Goal: Task Accomplishment & Management: Use online tool/utility

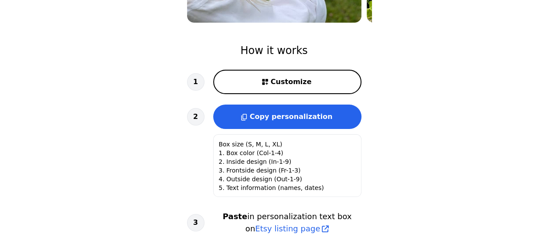
click at [307, 86] on span "Customize" at bounding box center [291, 82] width 41 height 10
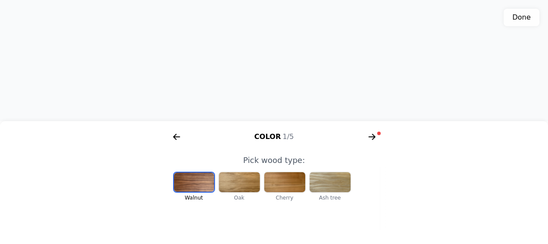
scroll to position [0, 180]
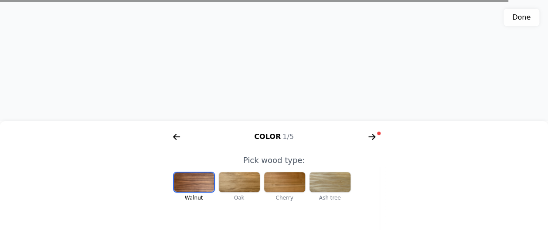
click at [200, 183] on div at bounding box center [194, 182] width 40 height 19
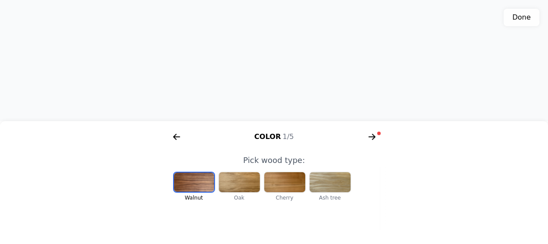
click at [252, 181] on div at bounding box center [239, 182] width 41 height 20
click at [202, 183] on div at bounding box center [194, 182] width 41 height 20
click at [245, 181] on div at bounding box center [239, 182] width 41 height 20
click at [292, 182] on div at bounding box center [284, 182] width 41 height 20
click at [202, 180] on div at bounding box center [194, 182] width 41 height 20
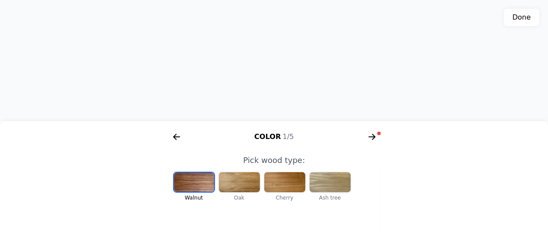
click at [239, 181] on div at bounding box center [239, 182] width 41 height 20
click at [192, 183] on div at bounding box center [194, 182] width 41 height 20
click at [373, 137] on icon "arrow right short" at bounding box center [372, 137] width 7 height 1
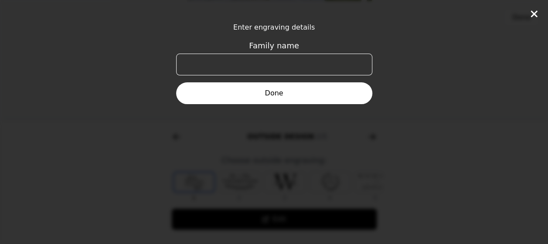
scroll to position [0, 335]
click at [327, 63] on input "Family name" at bounding box center [274, 65] width 196 height 22
type input "Gaberell"
click at [284, 101] on button "Done" at bounding box center [274, 93] width 196 height 22
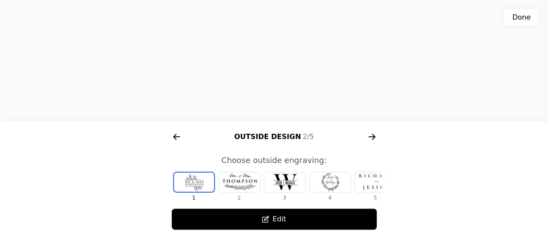
click at [276, 175] on div at bounding box center [284, 182] width 41 height 20
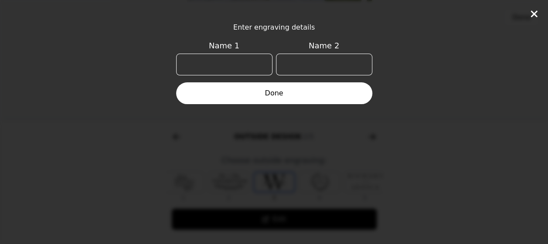
click at [207, 60] on input "Name 1" at bounding box center [224, 65] width 96 height 22
type input "Anna"
click at [307, 63] on input "Name 2" at bounding box center [324, 65] width 96 height 22
type input "Fabio"
click at [271, 97] on button "Done" at bounding box center [274, 93] width 196 height 22
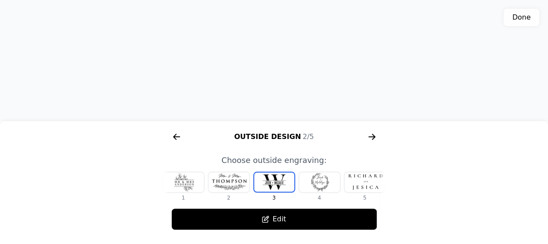
click at [367, 185] on div at bounding box center [365, 182] width 41 height 20
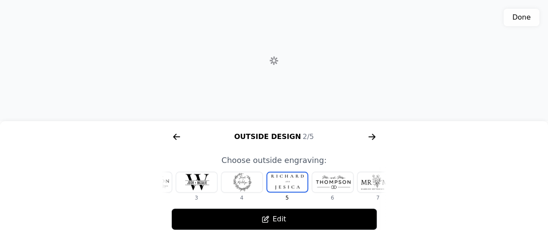
scroll to position [0, 101]
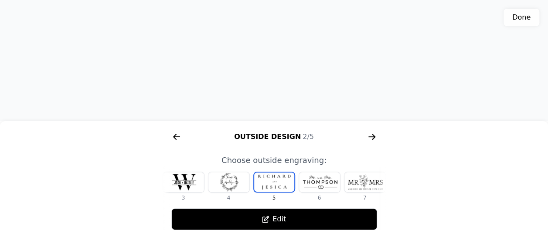
click at [373, 134] on icon "arrow right short" at bounding box center [372, 137] width 14 height 14
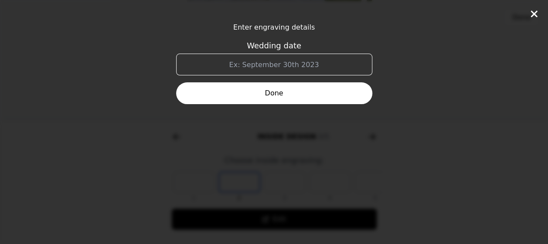
scroll to position [0, 558]
click at [538, 14] on icon at bounding box center [534, 14] width 10 height 10
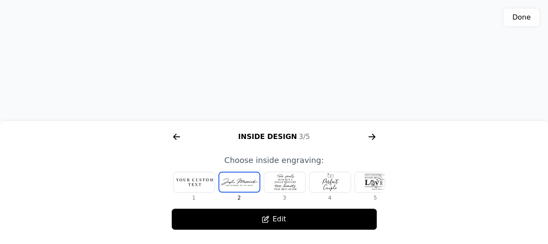
click at [197, 177] on div at bounding box center [194, 182] width 41 height 20
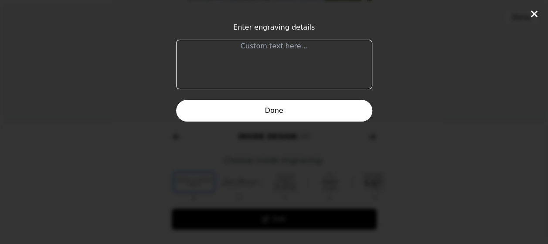
click at [234, 46] on textarea at bounding box center [274, 65] width 196 height 50
type textarea "Herr und Frau Gaberell"
click at [268, 112] on button "Done" at bounding box center [274, 111] width 196 height 22
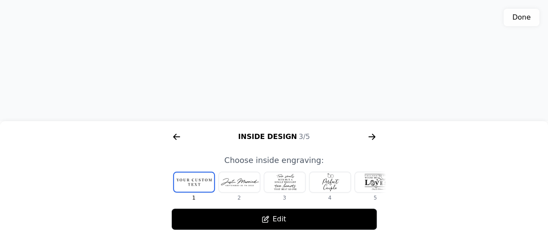
drag, startPoint x: 260, startPoint y: 100, endPoint x: 330, endPoint y: 82, distance: 72.1
click at [330, 82] on div "3D model. Use mouse, touch or arrow keys to move." at bounding box center [274, 61] width 548 height 122
click at [265, 45] on div "3D model. Use mouse, touch or arrow keys to move." at bounding box center [274, 61] width 548 height 122
click at [179, 137] on icon "arrow right short" at bounding box center [177, 137] width 7 height 1
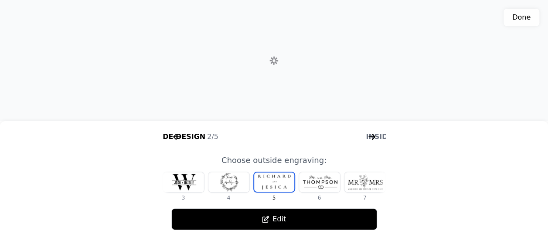
scroll to position [0, 335]
click at [321, 176] on div at bounding box center [319, 182] width 41 height 20
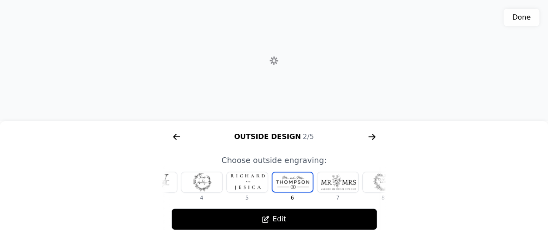
scroll to position [0, 147]
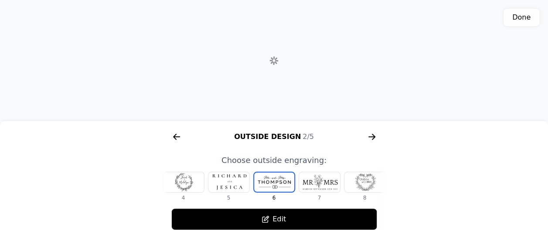
click at [361, 180] on div at bounding box center [365, 182] width 41 height 20
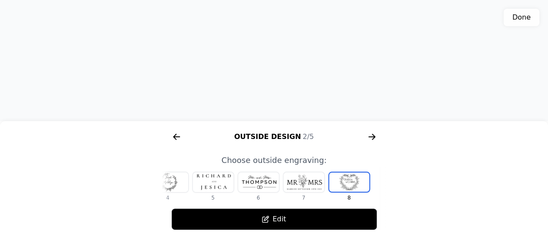
click at [210, 179] on div at bounding box center [213, 182] width 41 height 20
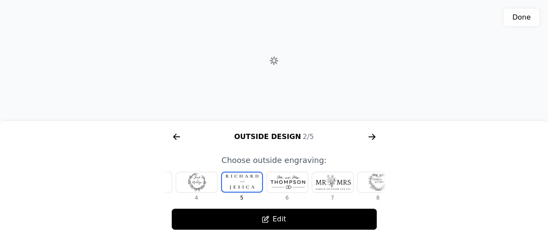
scroll to position [0, 101]
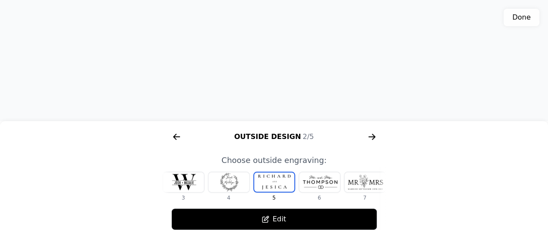
click at [179, 180] on div at bounding box center [183, 182] width 41 height 20
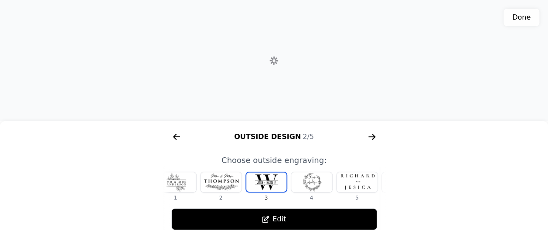
scroll to position [0, 10]
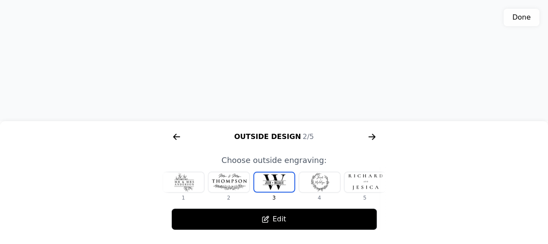
click at [512, 22] on button "Done" at bounding box center [522, 17] width 36 height 17
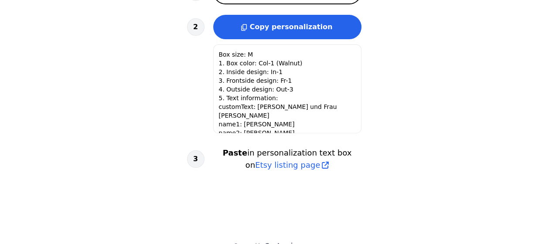
scroll to position [366, 0]
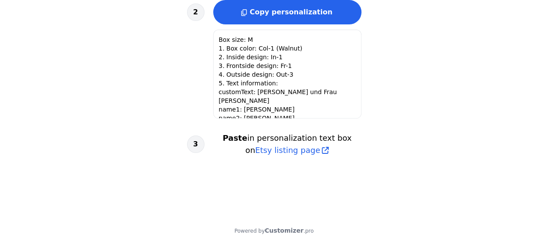
click at [247, 66] on textarea "Box size: M 1. Box color: Col-1 (Walnut) 2. Inside design: In-1 3. Frontside de…" at bounding box center [287, 74] width 148 height 89
type textarea "Box size (S, M, L, XL) 1. Box color (Col-1-4) 2. Inside design (In-1-9) 3. Fron…"
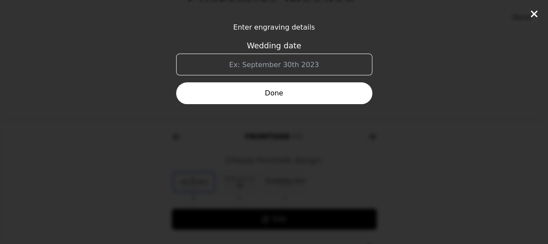
scroll to position [0, 0]
click at [343, 60] on input "Wedding date" at bounding box center [274, 65] width 196 height 22
type input "20.09.2025"
click at [234, 101] on button "Done" at bounding box center [274, 93] width 196 height 22
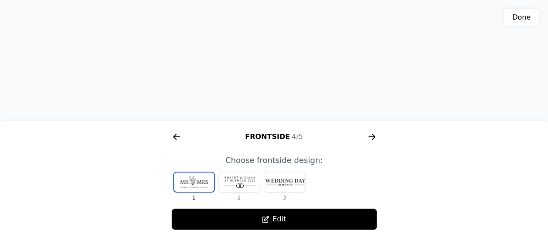
click at [257, 137] on div "Frontside 4/5" at bounding box center [274, 137] width 223 height 14
click at [375, 138] on icon "arrow right short" at bounding box center [373, 137] width 3 height 6
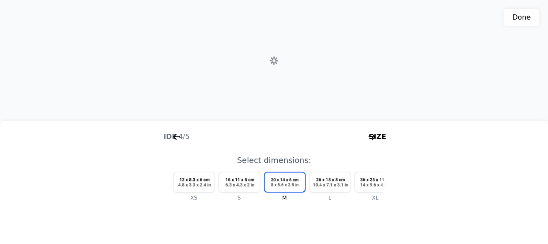
scroll to position [0, 1005]
click at [532, 17] on button "Done" at bounding box center [522, 17] width 36 height 17
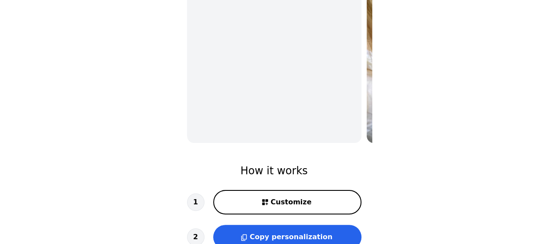
scroll to position [192, 0]
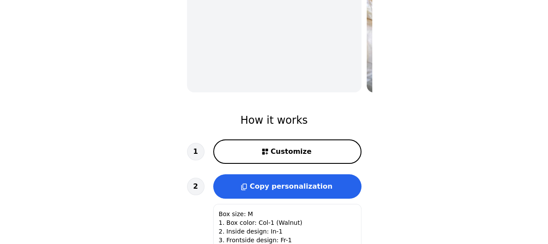
click at [284, 156] on span "Customize" at bounding box center [291, 152] width 41 height 10
type textarea "Box size (S, M, L, XL) 1. Box color (Col-1-4) 2. Inside design (In-1-9) 3. Fron…"
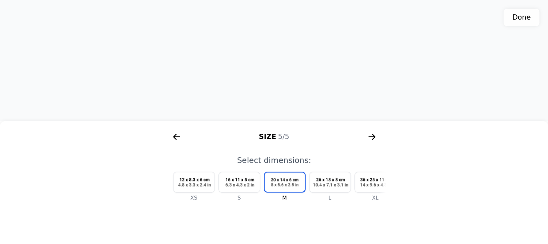
click at [174, 133] on icon "arrow right short" at bounding box center [177, 137] width 14 height 14
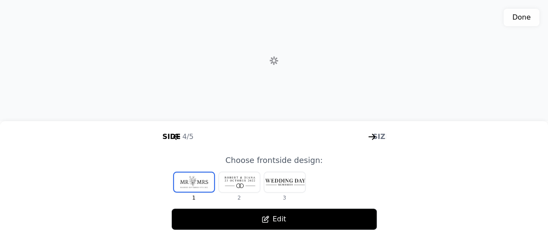
scroll to position [0, 782]
click at [174, 133] on icon "arrow right short" at bounding box center [177, 137] width 14 height 14
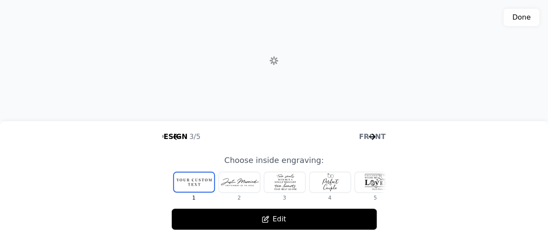
scroll to position [0, 558]
click at [334, 181] on div at bounding box center [330, 182] width 41 height 20
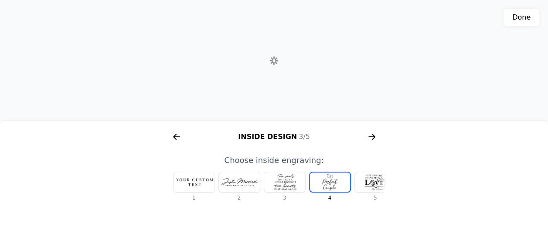
scroll to position [0, 56]
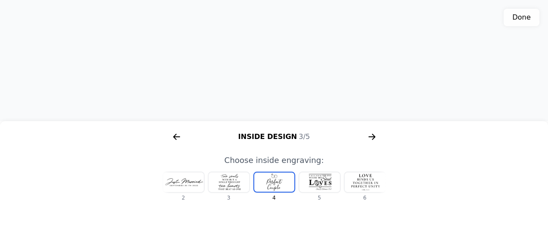
click at [177, 137] on icon "arrow right short" at bounding box center [177, 137] width 7 height 1
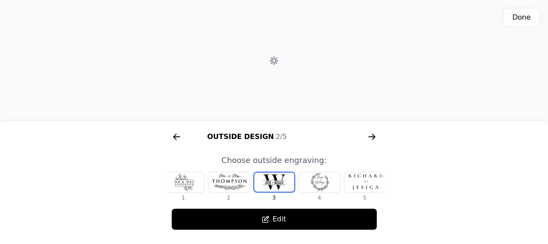
scroll to position [0, 335]
click at [177, 137] on icon "arrow right short" at bounding box center [177, 137] width 7 height 1
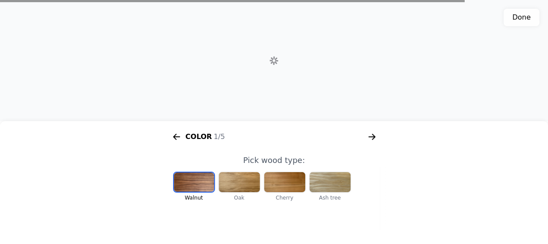
scroll to position [0, 112]
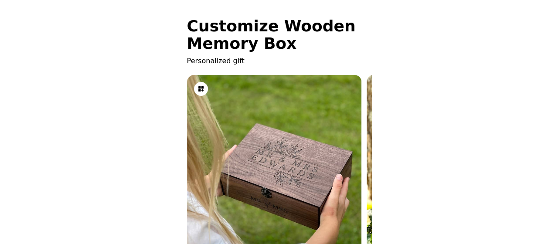
drag, startPoint x: 453, startPoint y: 47, endPoint x: 534, endPoint y: 41, distance: 81.0
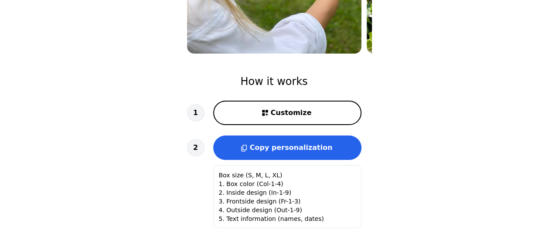
scroll to position [262, 0]
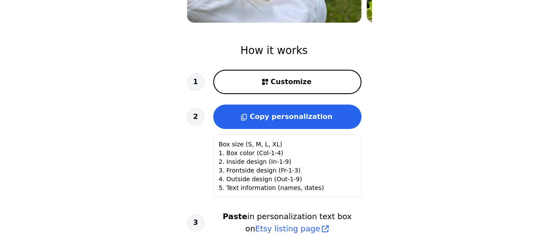
click at [308, 86] on button "Customize" at bounding box center [287, 82] width 148 height 24
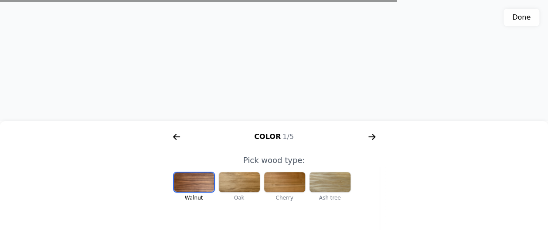
scroll to position [0, 180]
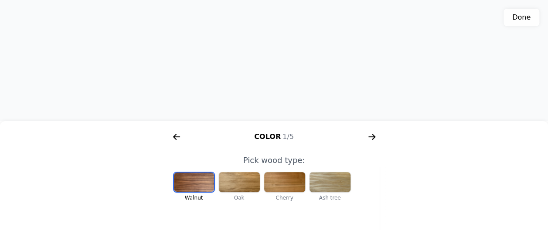
click at [237, 174] on div at bounding box center [239, 182] width 41 height 20
click at [202, 188] on div at bounding box center [194, 182] width 41 height 20
click at [371, 132] on icon "arrow right short" at bounding box center [372, 137] width 14 height 14
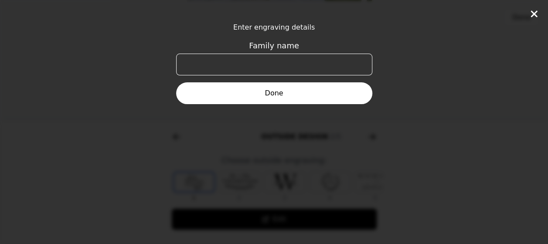
scroll to position [0, 335]
click at [316, 56] on input "Family name" at bounding box center [274, 65] width 196 height 22
type input "Gaberell"
click at [282, 94] on button "Done" at bounding box center [274, 93] width 196 height 22
